Goal: Find specific page/section: Find specific page/section

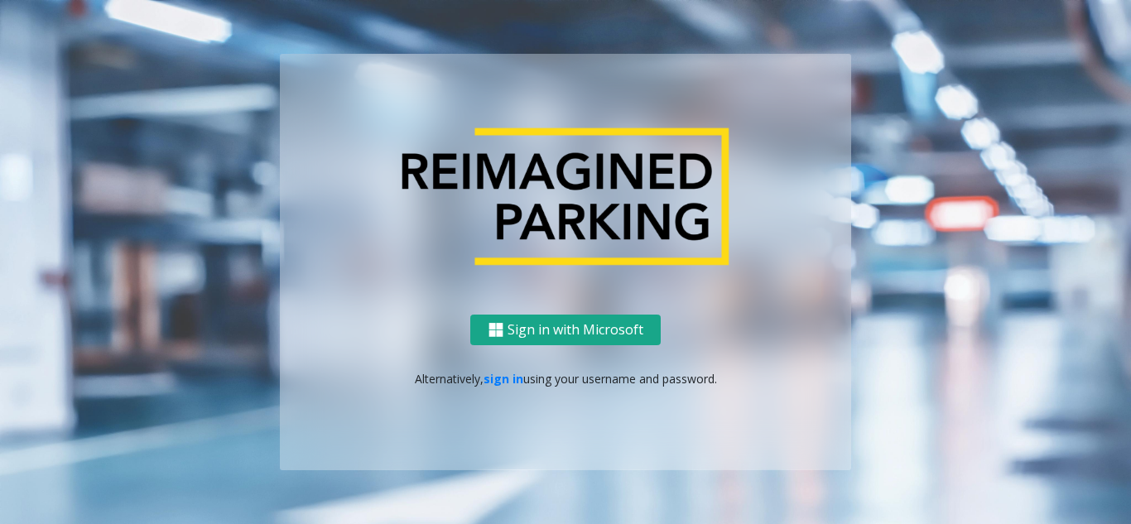
click at [575, 325] on button "Sign in with Microsoft" at bounding box center [565, 330] width 190 height 31
click at [514, 385] on link "sign in" at bounding box center [503, 379] width 40 height 16
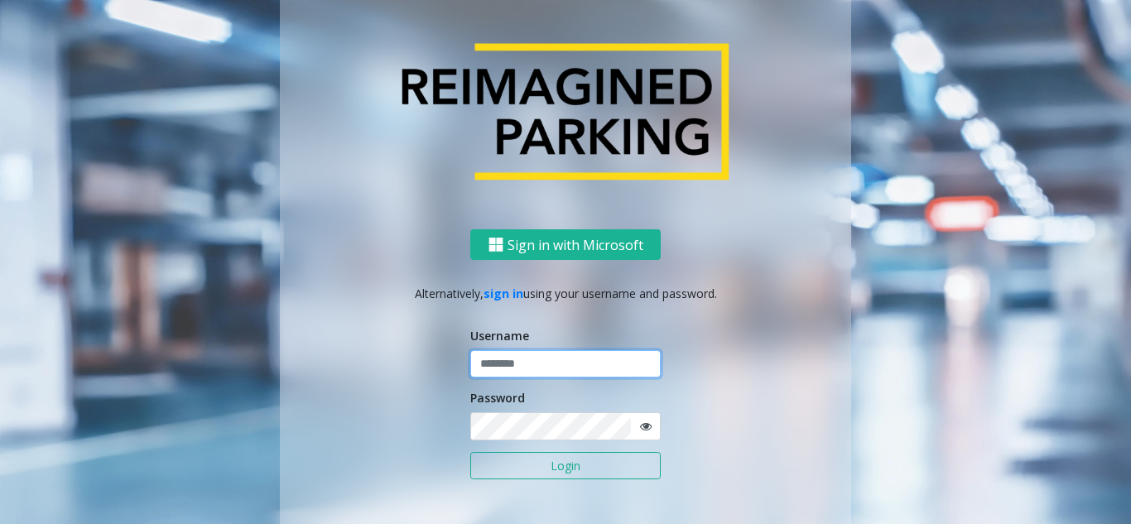
click at [550, 372] on input "text" at bounding box center [565, 364] width 190 height 28
type input "*"
type input "******"
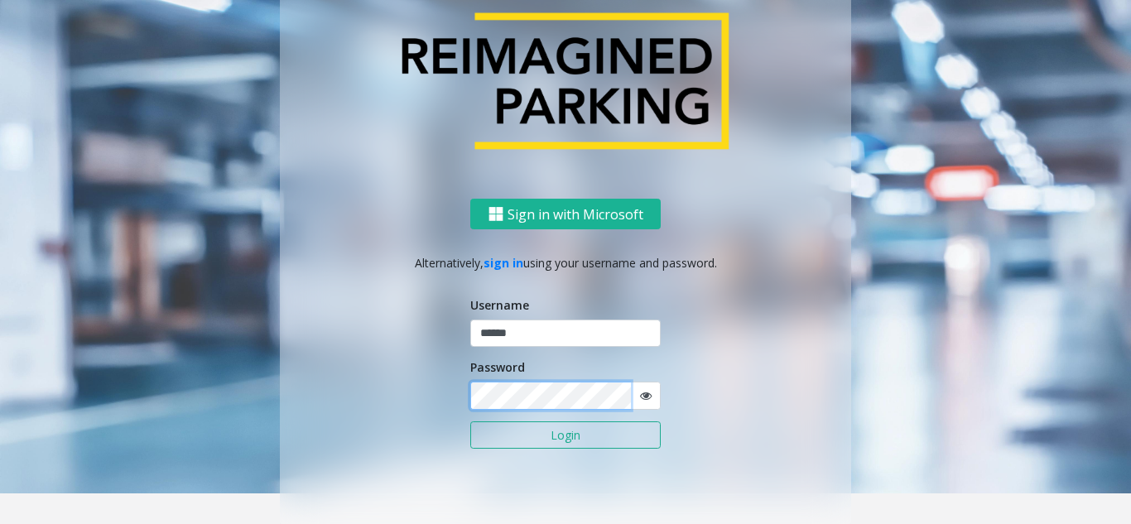
click at [470, 421] on button "Login" at bounding box center [565, 435] width 190 height 28
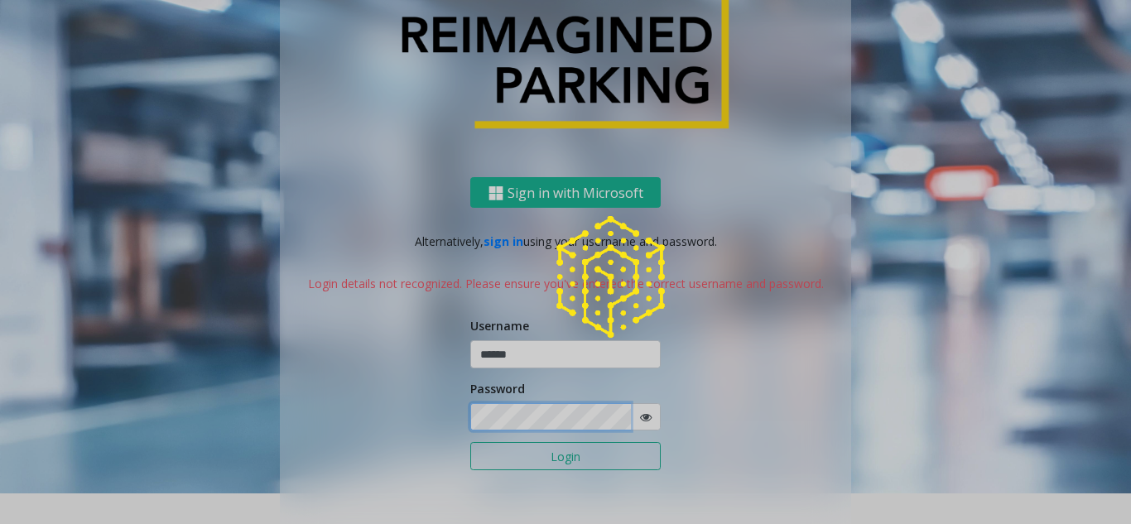
scroll to position [9, 0]
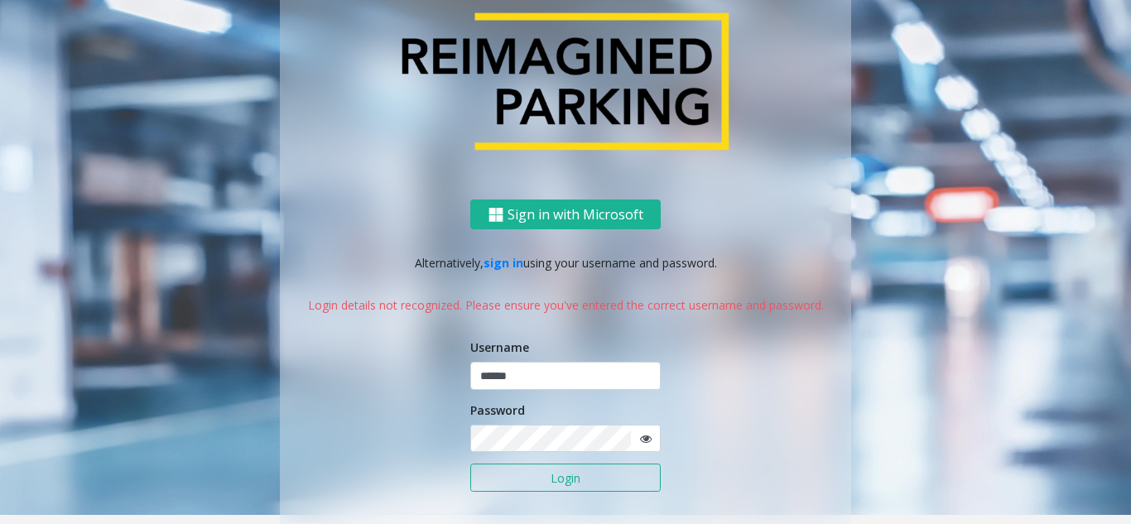
click at [643, 447] on span at bounding box center [645, 439] width 31 height 28
click at [640, 435] on icon at bounding box center [646, 439] width 12 height 12
click at [470, 464] on button "Login" at bounding box center [565, 478] width 190 height 28
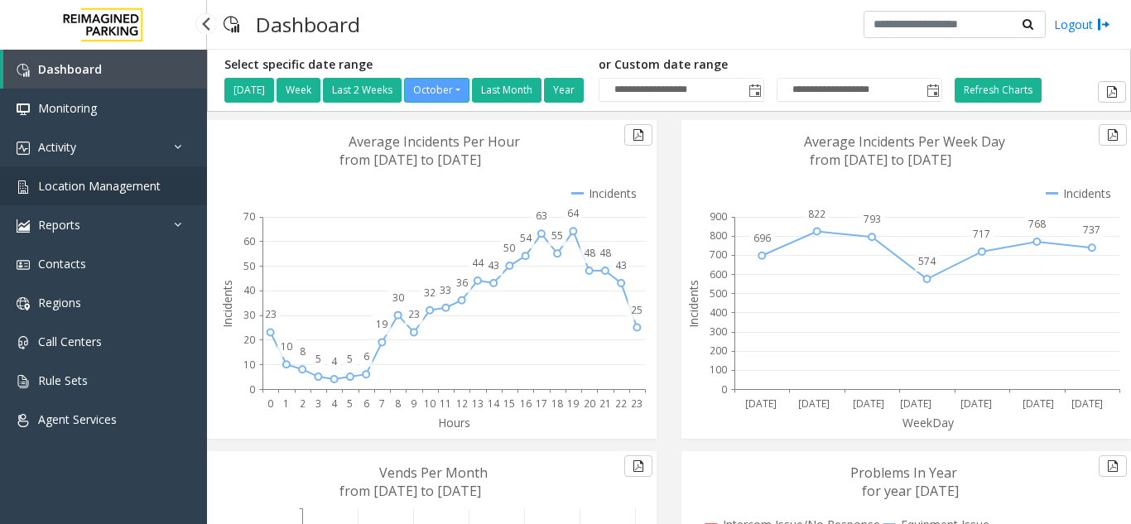
click at [137, 195] on link "Location Management" at bounding box center [103, 185] width 207 height 39
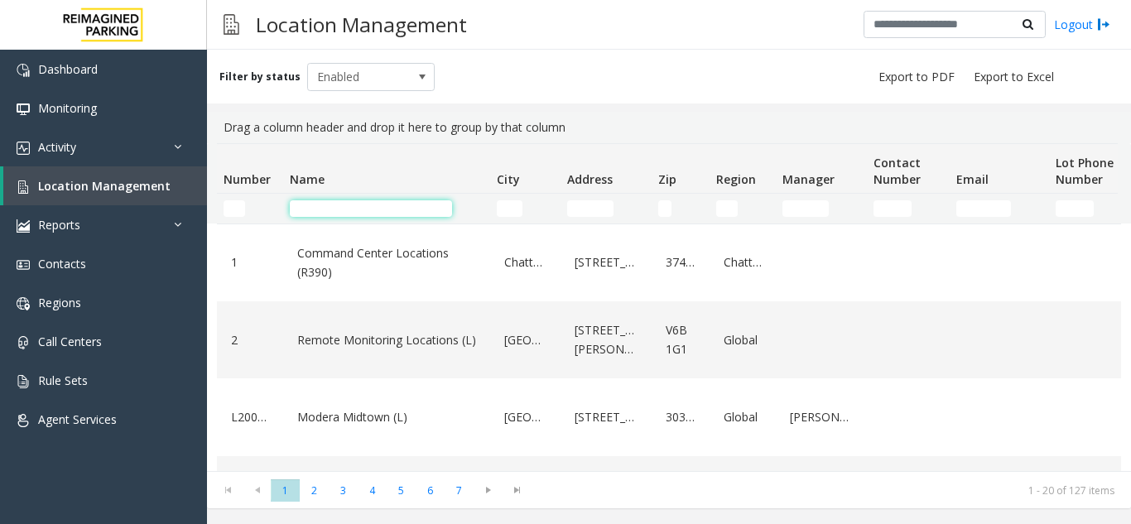
click at [353, 202] on input "Name Filter" at bounding box center [371, 208] width 162 height 17
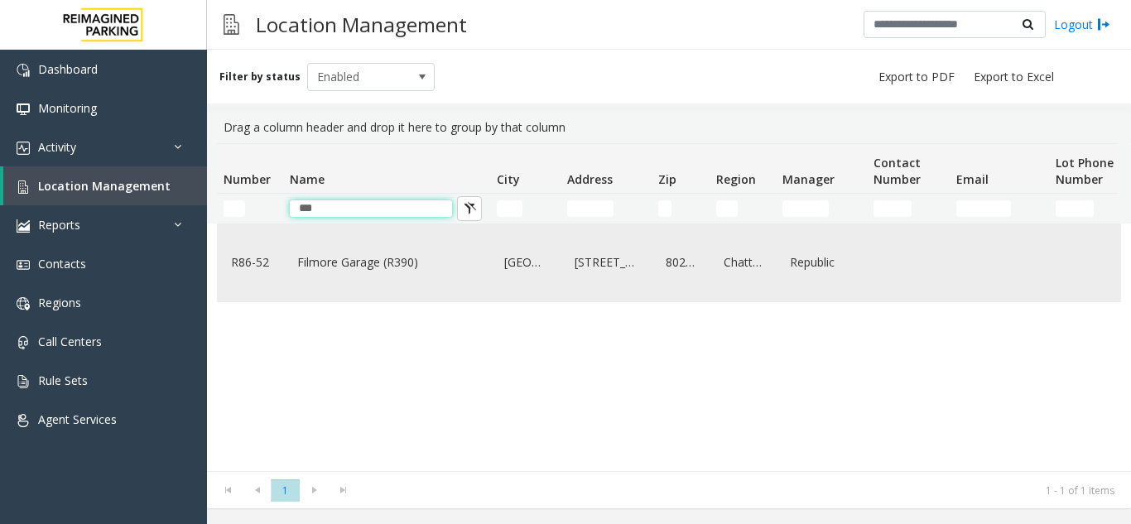
type input "***"
click at [325, 286] on div "Filmore Garage (R390)" at bounding box center [386, 263] width 187 height 64
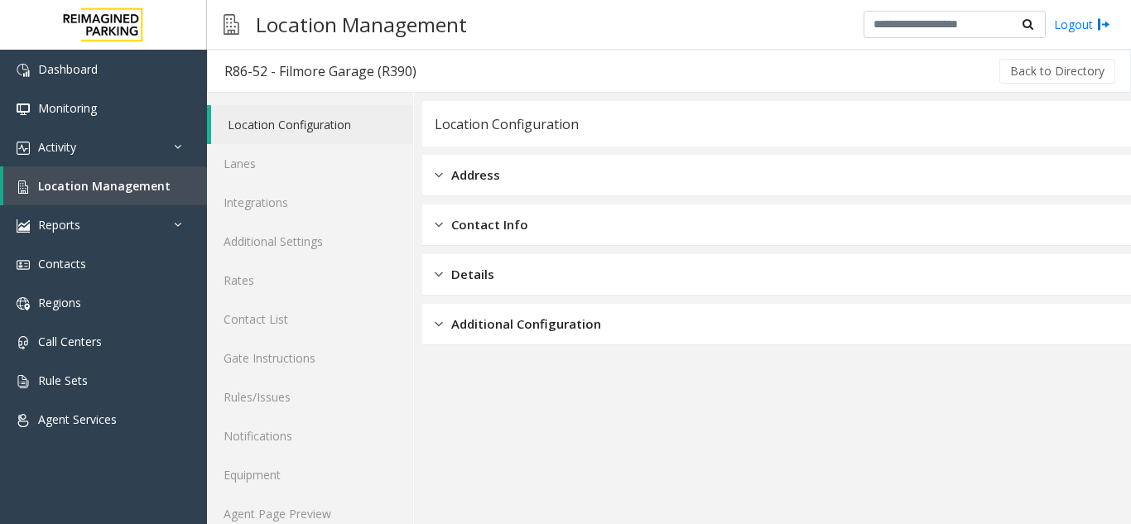
scroll to position [22, 0]
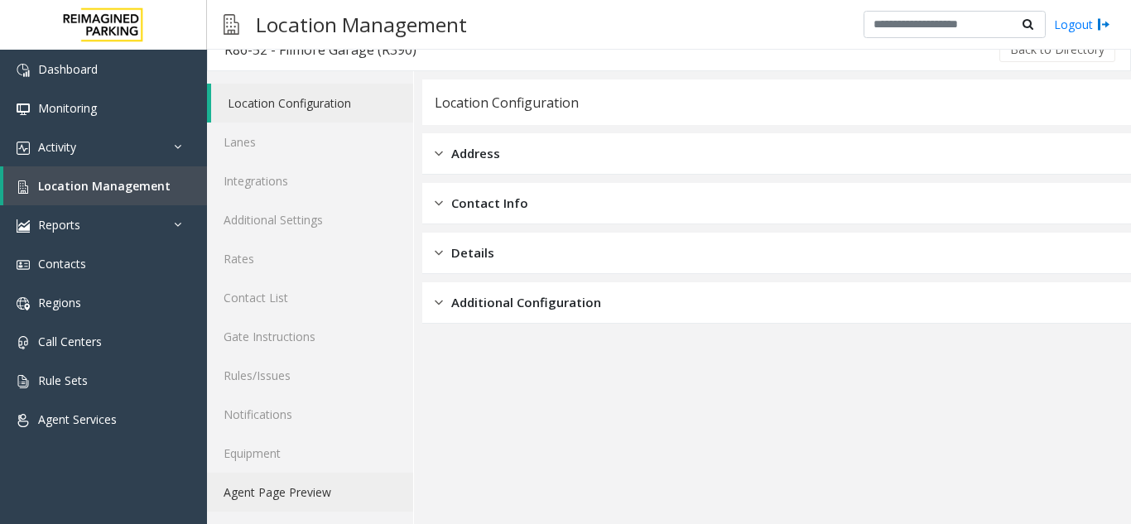
click at [287, 483] on link "Agent Page Preview" at bounding box center [310, 492] width 206 height 39
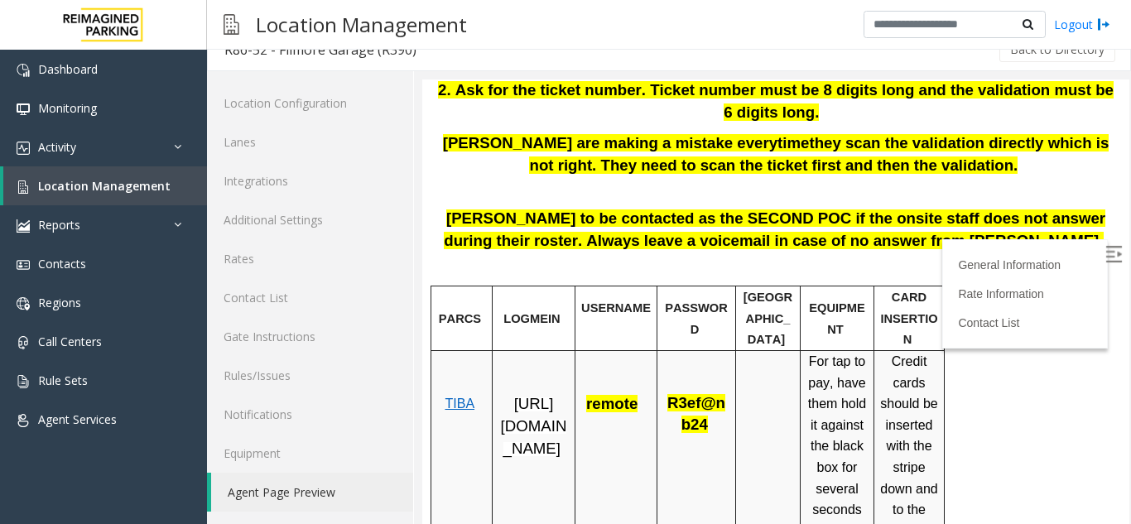
scroll to position [481, 0]
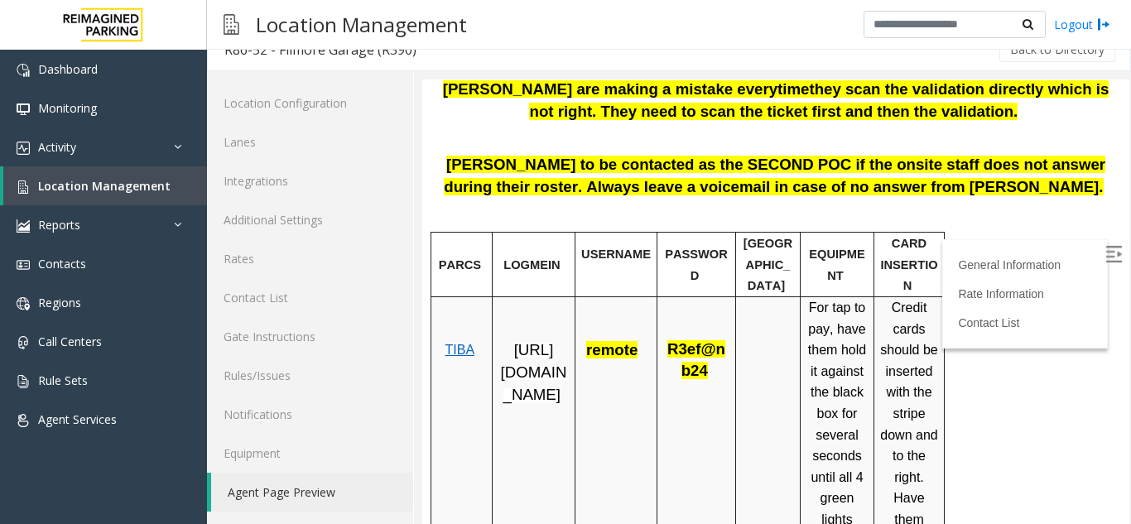
click at [1105, 248] on img at bounding box center [1113, 254] width 17 height 17
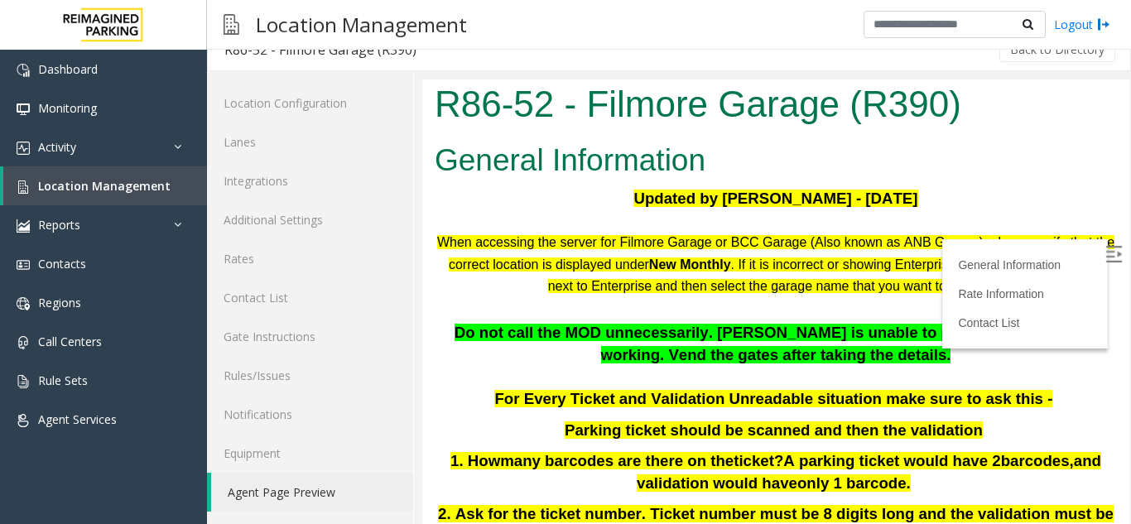
scroll to position [0, 0]
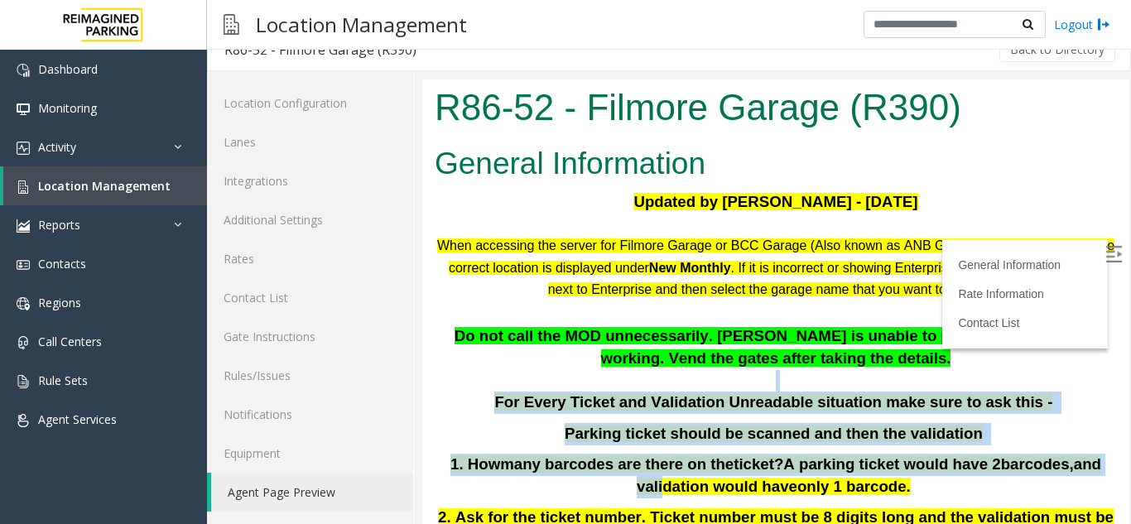
drag, startPoint x: 1040, startPoint y: 382, endPoint x: 1046, endPoint y: 449, distance: 67.4
click at [1046, 449] on div "Do not call the MOD unnecessarily. [PERSON_NAME] is unable to pay or monthly is…" at bounding box center [776, 464] width 682 height 279
click at [1037, 392] on p "For Every Ticket and Validation Unreadable situation make sure to ask this -" at bounding box center [776, 403] width 682 height 22
drag, startPoint x: 1032, startPoint y: 378, endPoint x: 1079, endPoint y: 411, distance: 57.6
click at [1079, 411] on p "For Every Ticket and Validation Unreadable situation make sure to ask this -" at bounding box center [776, 403] width 682 height 22
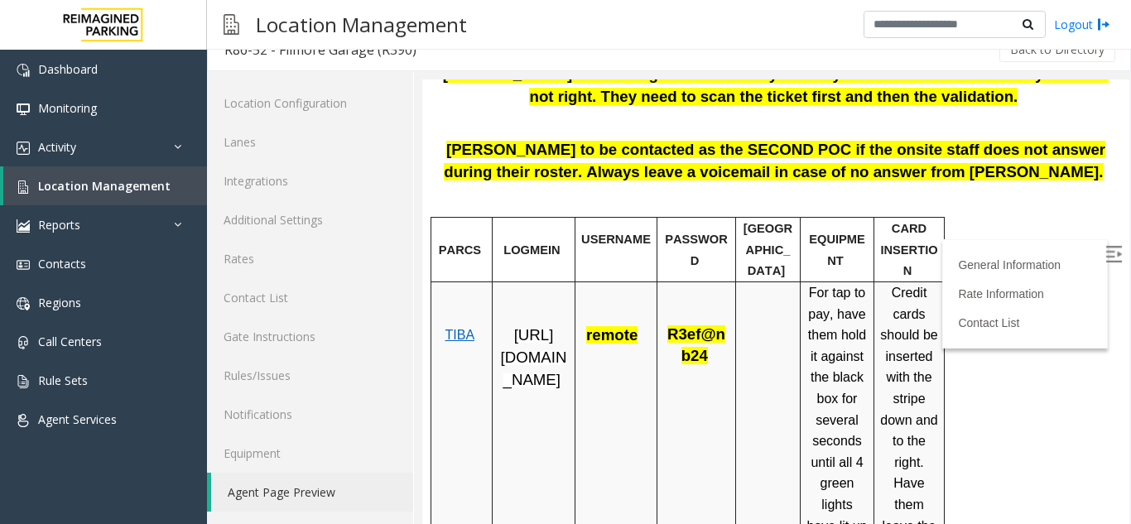
scroll to position [497, 0]
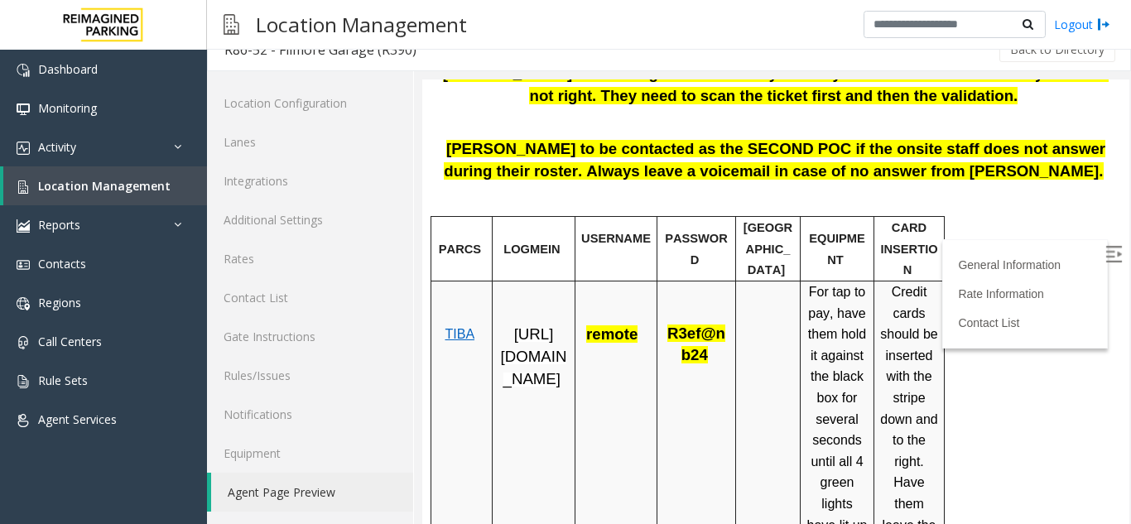
click at [594, 325] on span "remote" at bounding box center [611, 333] width 51 height 17
copy span "remote"
